Goal: Task Accomplishment & Management: Manage account settings

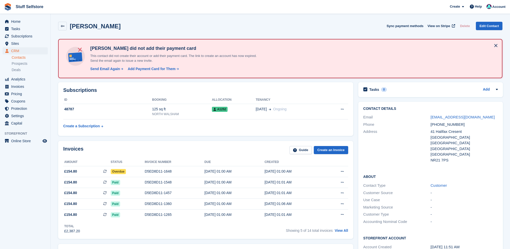
scroll to position [301, 0]
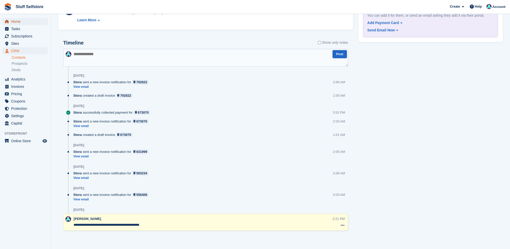
click at [13, 25] on span "Home" at bounding box center [26, 21] width 30 height 7
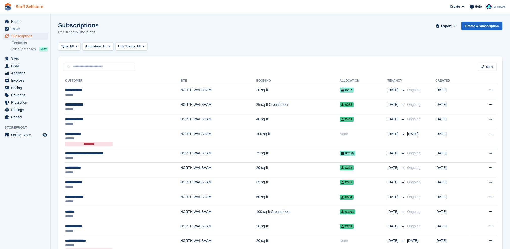
click at [14, 11] on link "Stuff Selfstore" at bounding box center [30, 7] width 32 height 8
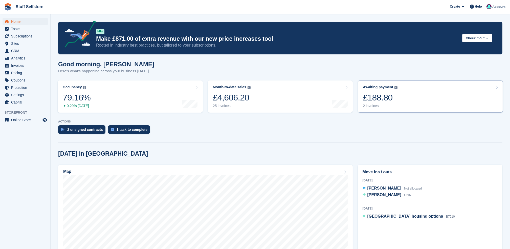
click at [397, 104] on link "Awaiting payment The total outstanding balance on all open invoices. £188.80 2 …" at bounding box center [430, 96] width 145 height 32
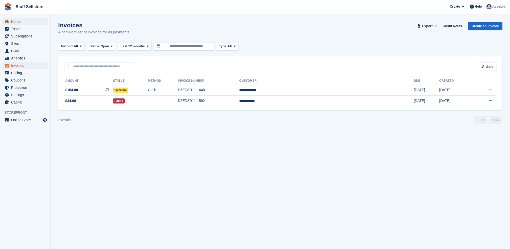
click at [11, 21] on link "Home" at bounding box center [25, 21] width 45 height 7
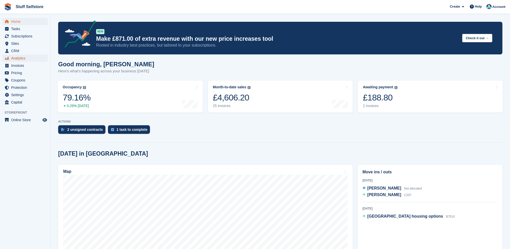
click at [17, 57] on span "Analytics" at bounding box center [26, 58] width 30 height 7
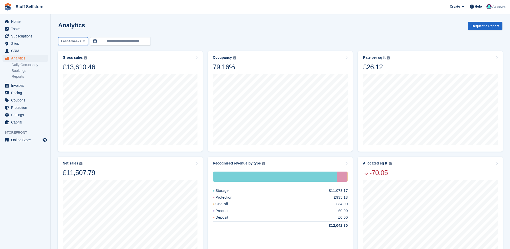
click at [76, 40] on span "Last 4 weeks" at bounding box center [71, 41] width 20 height 5
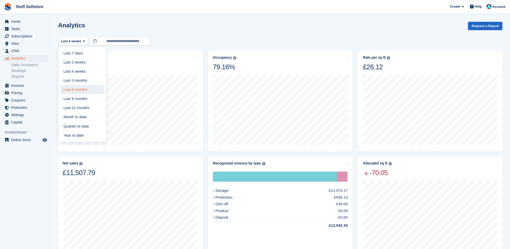
click at [79, 90] on link "Last 6 months" at bounding box center [82, 89] width 44 height 9
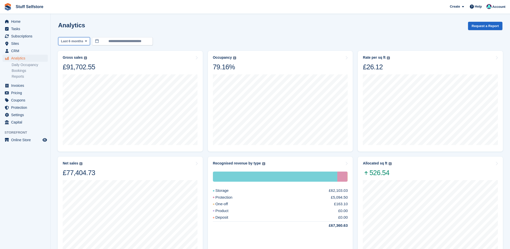
click at [72, 40] on span "Last 6 months" at bounding box center [72, 41] width 22 height 5
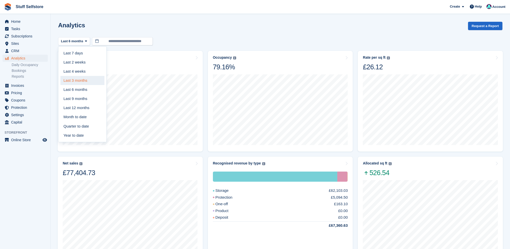
click at [76, 78] on link "Last 3 months" at bounding box center [82, 80] width 44 height 9
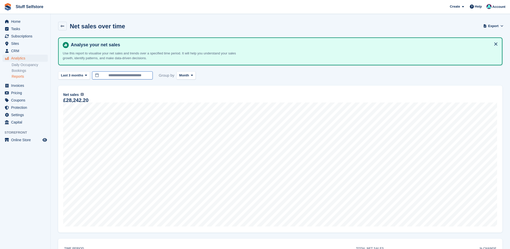
click at [130, 76] on input "**********" at bounding box center [122, 75] width 61 height 8
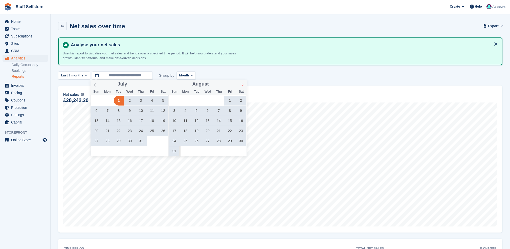
click at [244, 84] on icon at bounding box center [243, 85] width 4 height 4
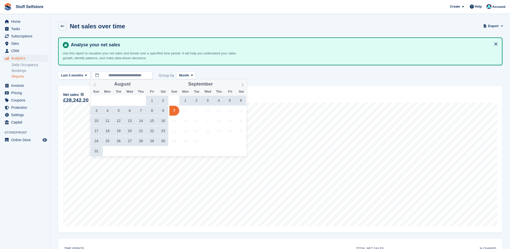
click at [97, 151] on span "31" at bounding box center [97, 151] width 10 height 10
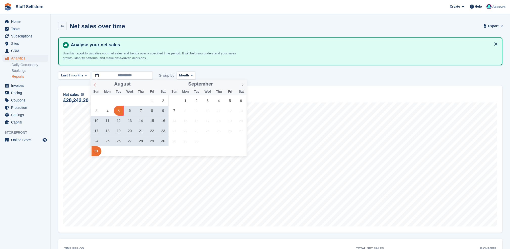
click at [96, 83] on icon at bounding box center [95, 85] width 4 height 4
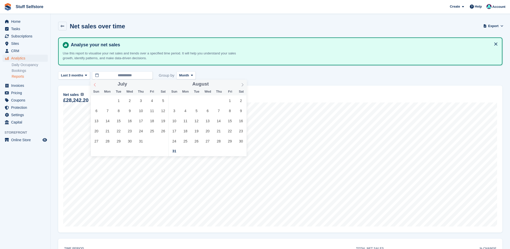
click at [96, 83] on icon at bounding box center [95, 85] width 4 height 4
drag, startPoint x: 96, startPoint y: 83, endPoint x: 95, endPoint y: 101, distance: 18.3
click at [95, 101] on span "1" at bounding box center [97, 101] width 10 height 10
type input "**********"
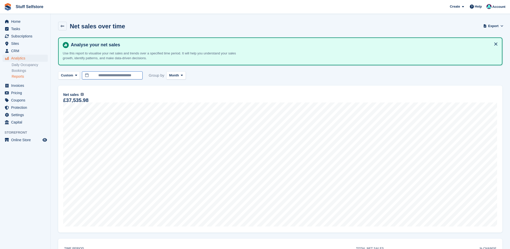
click at [110, 76] on input "**********" at bounding box center [112, 75] width 61 height 8
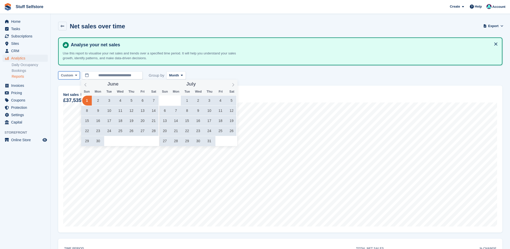
click at [67, 75] on span "Custom" at bounding box center [67, 75] width 12 height 5
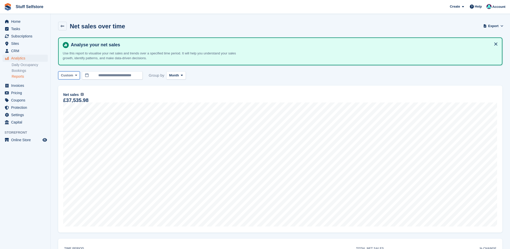
click at [65, 74] on span "Custom" at bounding box center [67, 75] width 12 height 5
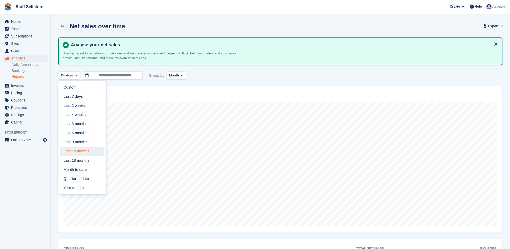
click at [78, 149] on link "Last 12 months" at bounding box center [82, 151] width 44 height 9
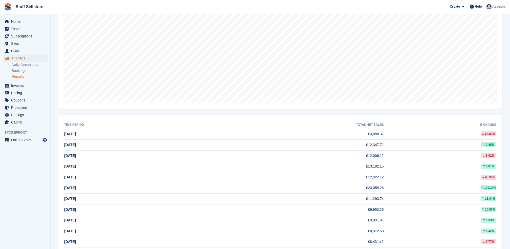
scroll to position [112, 0]
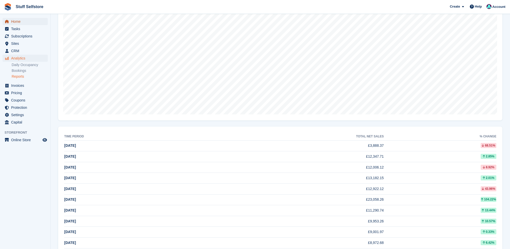
click at [18, 20] on span "Home" at bounding box center [26, 21] width 30 height 7
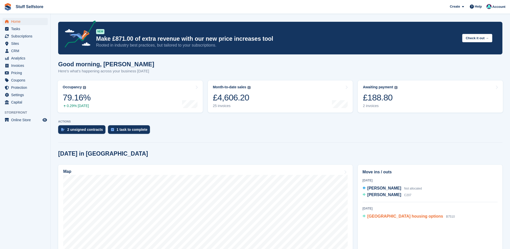
click at [408, 214] on span "[GEOGRAPHIC_DATA] housing options" at bounding box center [405, 216] width 76 height 4
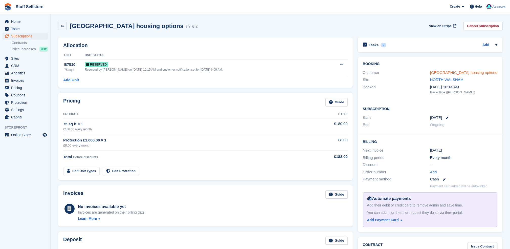
click at [468, 72] on link "[GEOGRAPHIC_DATA] housing options" at bounding box center [463, 72] width 67 height 4
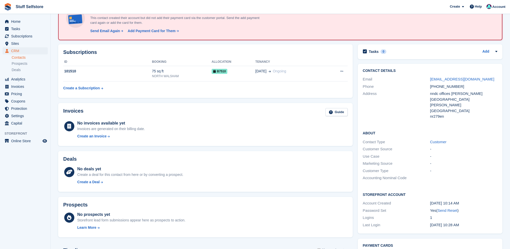
scroll to position [30, 0]
